Goal: Complete application form

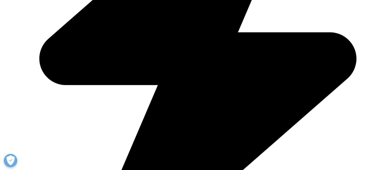
scroll to position [1385, 0]
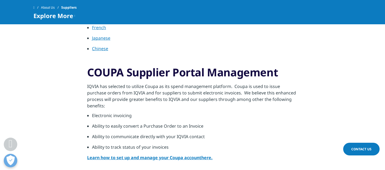
scroll to position [191, 0]
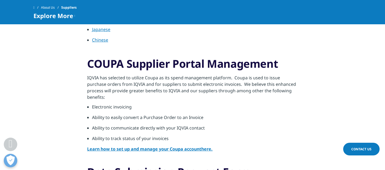
click at [362, 153] on link "Contact Us" at bounding box center [361, 149] width 36 height 13
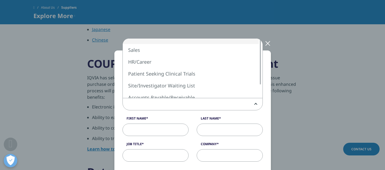
click at [191, 108] on span at bounding box center [193, 104] width 140 height 12
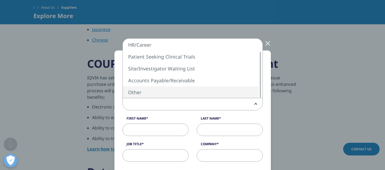
select select "Other"
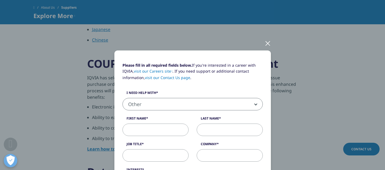
click at [169, 103] on span "Other" at bounding box center [193, 104] width 140 height 12
click at [164, 125] on input "First Name" at bounding box center [155, 130] width 66 height 12
type input "[PERSON_NAME]"
type input "CEO"
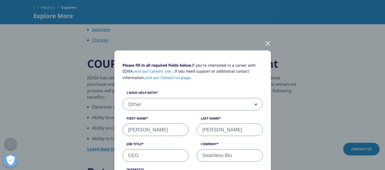
type input "Seamless Bio"
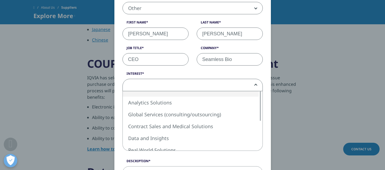
click at [256, 82] on span at bounding box center [193, 85] width 140 height 12
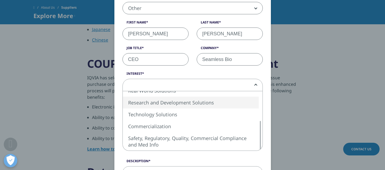
select select "Research and Development Solutions"
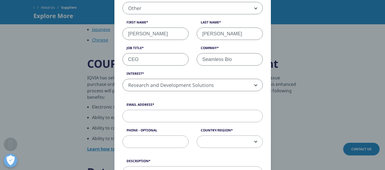
click at [169, 113] on input "Email Address" at bounding box center [192, 116] width 140 height 12
type input "[EMAIL_ADDRESS][DOMAIN_NAME]"
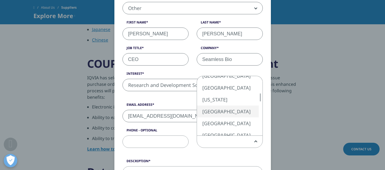
select select "[GEOGRAPHIC_DATA]"
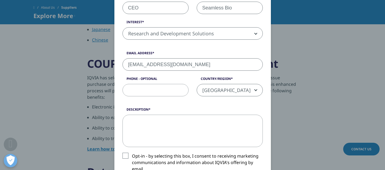
scroll to position [152, 0]
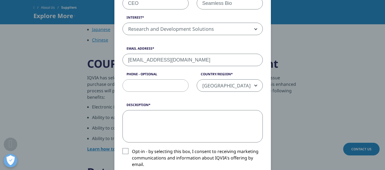
click at [194, 124] on textarea "Description" at bounding box center [192, 126] width 140 height 32
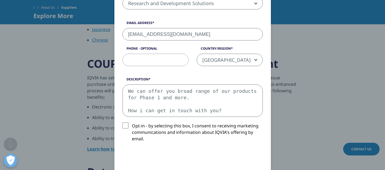
scroll to position [195, 0]
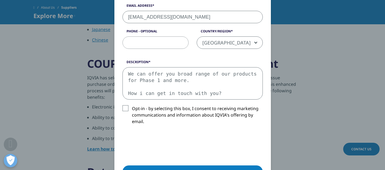
type textarea "Dear Sir or Madam, We are a leading manufacturer for human / animal Serum and P…"
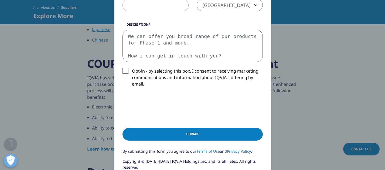
scroll to position [240, 0]
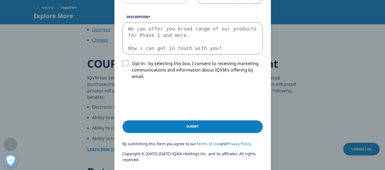
click at [194, 129] on input "Submit" at bounding box center [192, 126] width 140 height 13
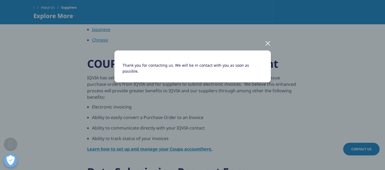
click at [266, 42] on div at bounding box center [268, 43] width 6 height 15
